Goal: Task Accomplishment & Management: Manage account settings

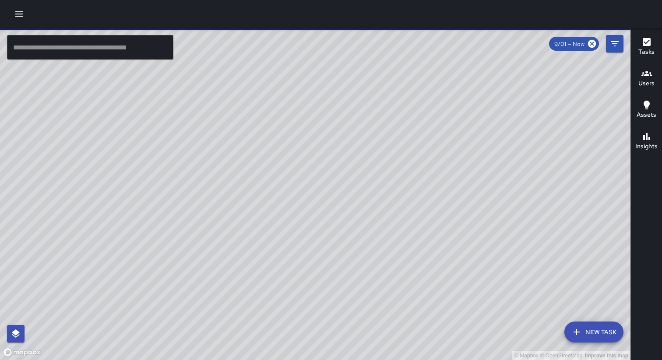
click at [20, 12] on icon "button" at bounding box center [19, 14] width 11 height 11
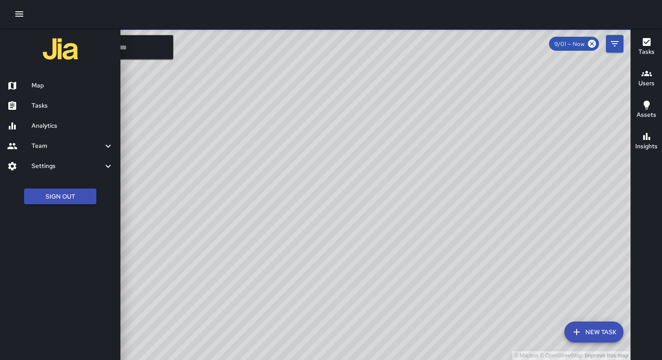
click at [57, 161] on h6 "Settings" at bounding box center [67, 166] width 71 height 10
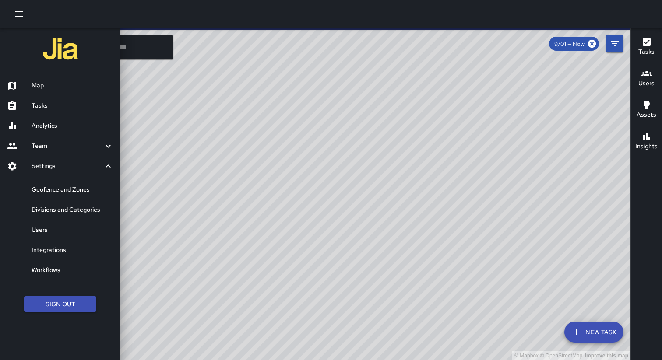
click at [69, 188] on h6 "Geofence and Zones" at bounding box center [73, 190] width 82 height 10
